Goal: Navigation & Orientation: Find specific page/section

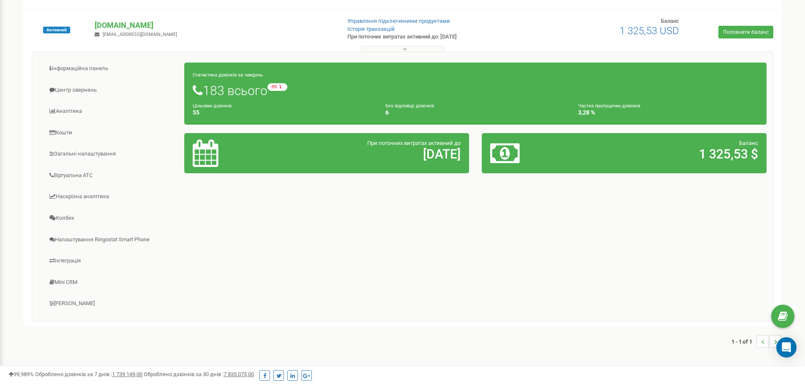
click at [285, 87] on span "відносно минулого тижня" at bounding box center [285, 86] width 0 height 5
click at [84, 65] on link "Інформаційна панель" at bounding box center [111, 68] width 146 height 21
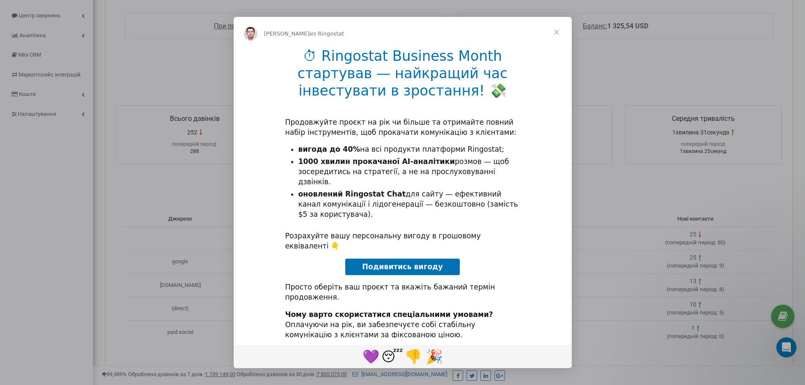
click at [558, 31] on span "Закрыть" at bounding box center [556, 32] width 30 height 30
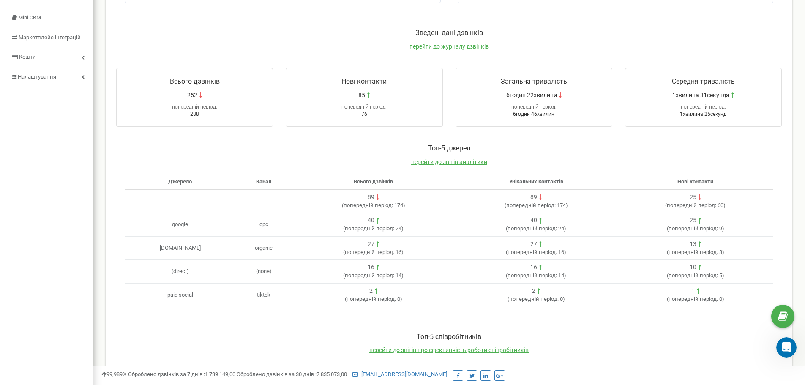
scroll to position [84, 0]
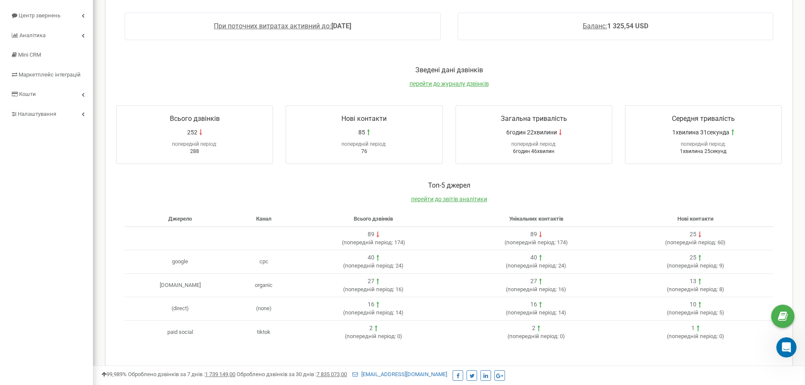
click at [350, 76] on div "Зведені дані дзвінків перейти до журналу дзвінків" at bounding box center [449, 80] width 682 height 31
